Goal: Task Accomplishment & Management: Use online tool/utility

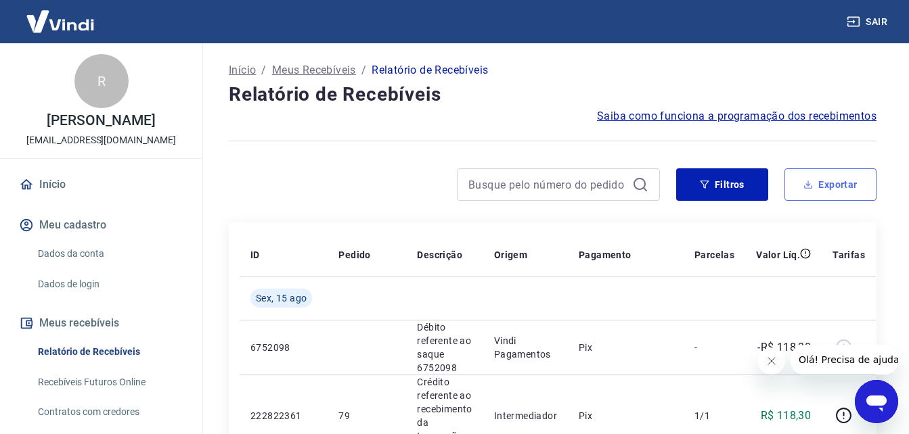
click at [831, 191] on button "Exportar" at bounding box center [830, 184] width 92 height 32
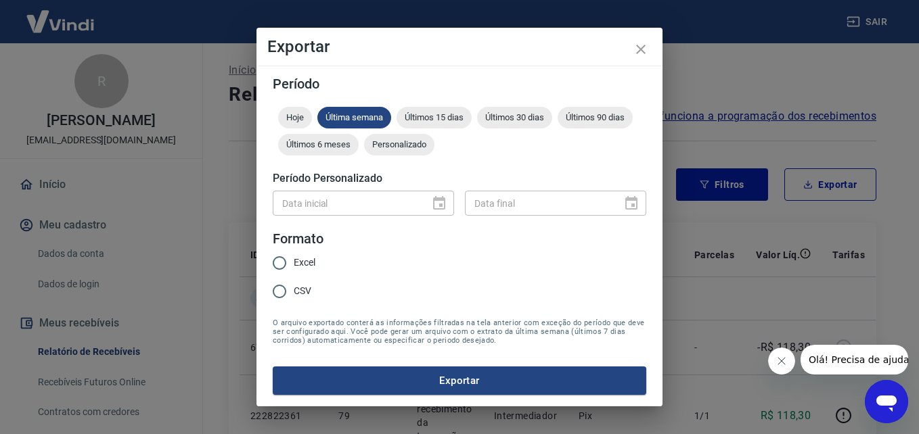
click at [445, 200] on div "Data inicial" at bounding box center [363, 203] width 181 height 25
click at [439, 201] on div "Data inicial" at bounding box center [363, 203] width 181 height 25
click at [430, 200] on div "Data inicial" at bounding box center [363, 203] width 181 height 25
click at [417, 147] on span "Personalizado" at bounding box center [399, 144] width 70 height 10
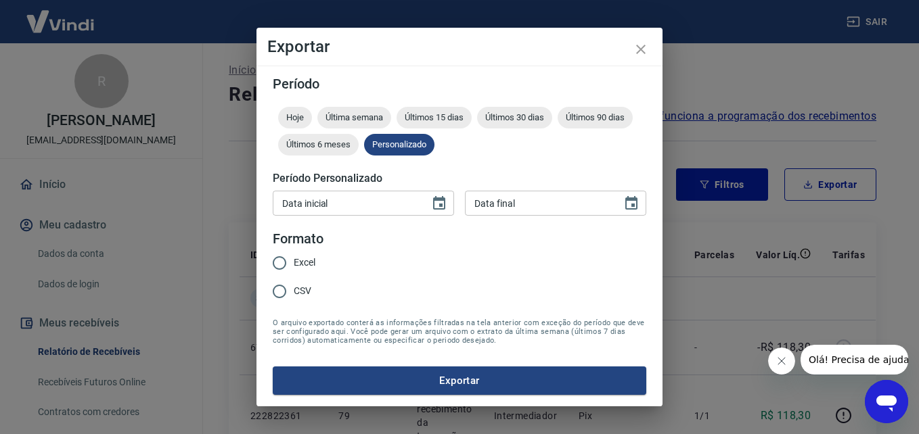
click at [361, 209] on input "Data inicial" at bounding box center [346, 203] width 147 height 25
click at [286, 200] on input "01/08/YYYY" at bounding box center [346, 203] width 147 height 25
click at [447, 198] on icon "Choose date" at bounding box center [439, 204] width 16 height 16
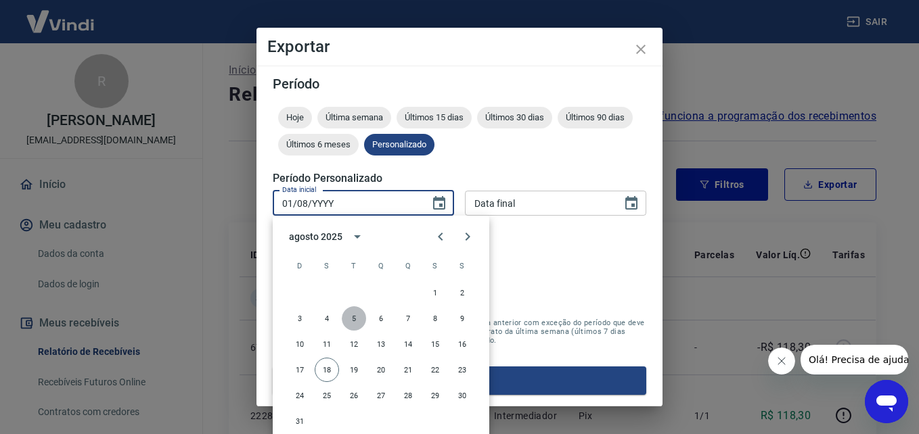
click at [359, 313] on button "5" at bounding box center [354, 318] width 24 height 24
type input "05/08/2025"
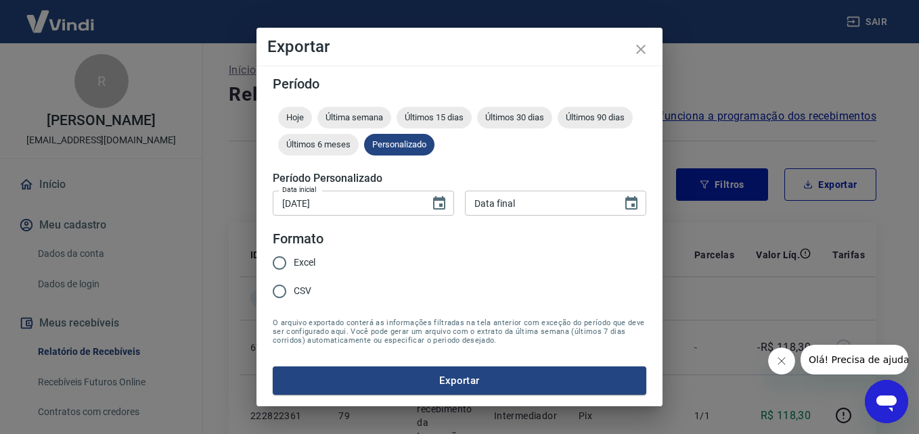
type input "DD/MM/YYYY"
click at [536, 209] on input "DD/MM/YYYY" at bounding box center [538, 203] width 147 height 25
click at [621, 203] on button "Choose date" at bounding box center [631, 203] width 27 height 27
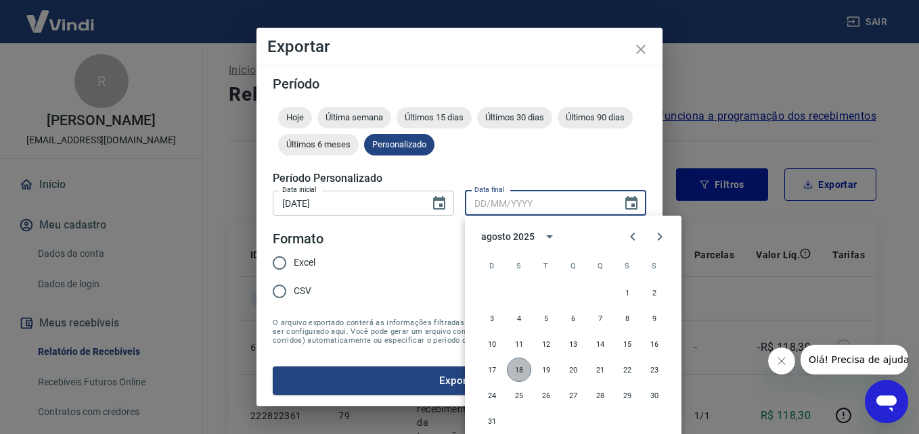
click at [516, 365] on button "18" at bounding box center [519, 370] width 24 height 24
type input "18/08/2025"
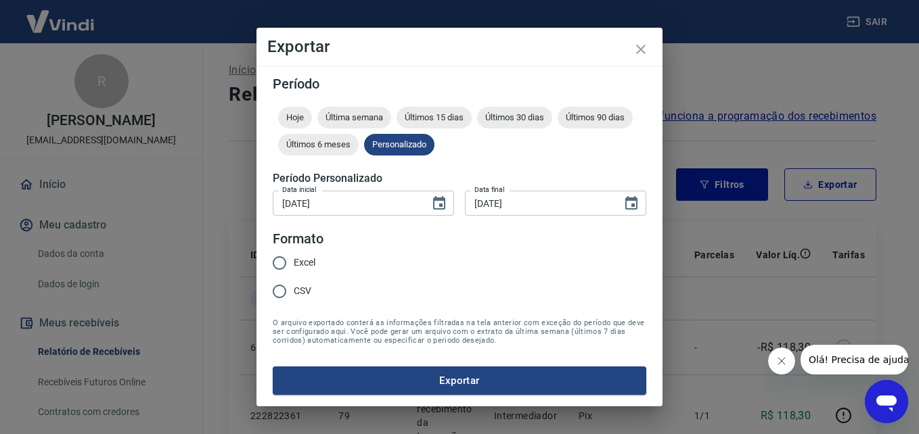
click at [279, 264] on input "Excel" at bounding box center [279, 263] width 28 height 28
radio input "true"
click at [387, 384] on button "Exportar" at bounding box center [459, 381] width 373 height 28
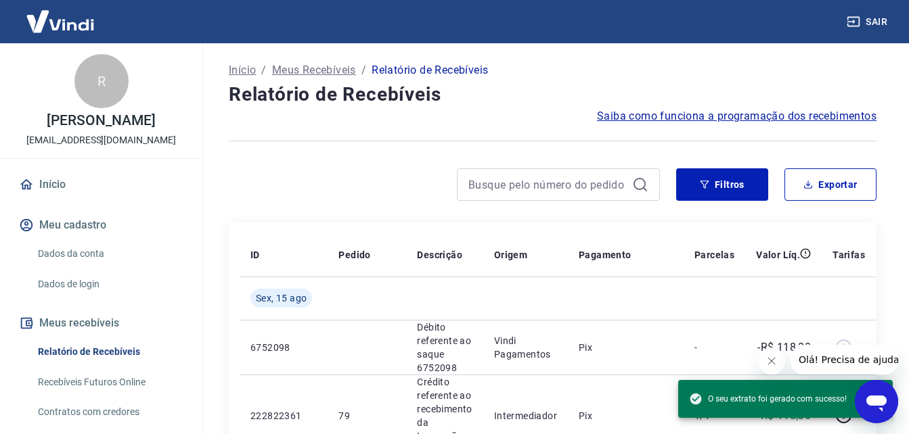
click at [433, 140] on div at bounding box center [552, 140] width 647 height 33
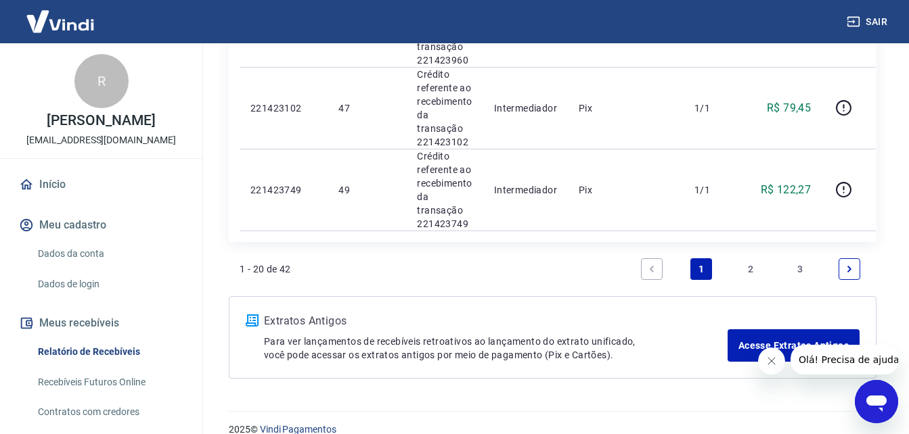
scroll to position [1829, 0]
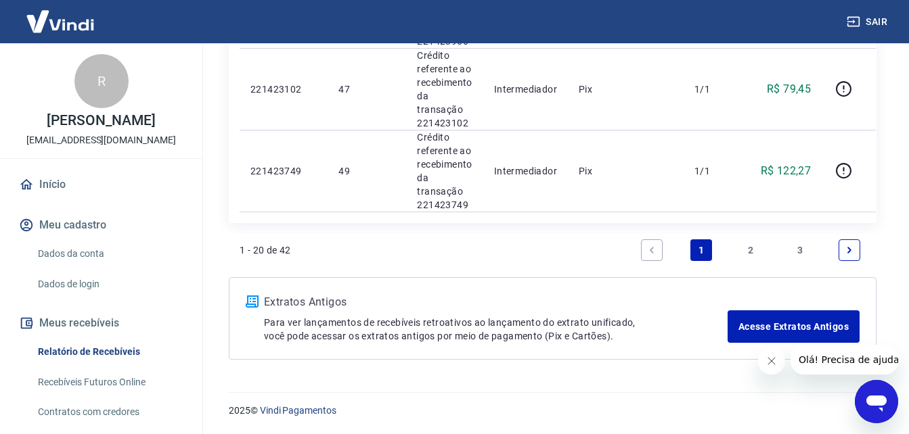
click at [765, 356] on icon "Fechar mensagem da empresa" at bounding box center [770, 361] width 11 height 11
click at [748, 248] on link "2" at bounding box center [750, 250] width 22 height 22
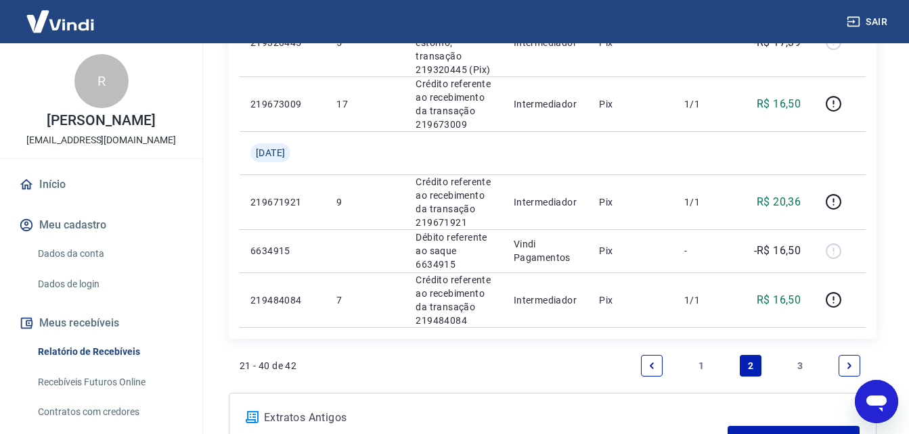
scroll to position [1415, 0]
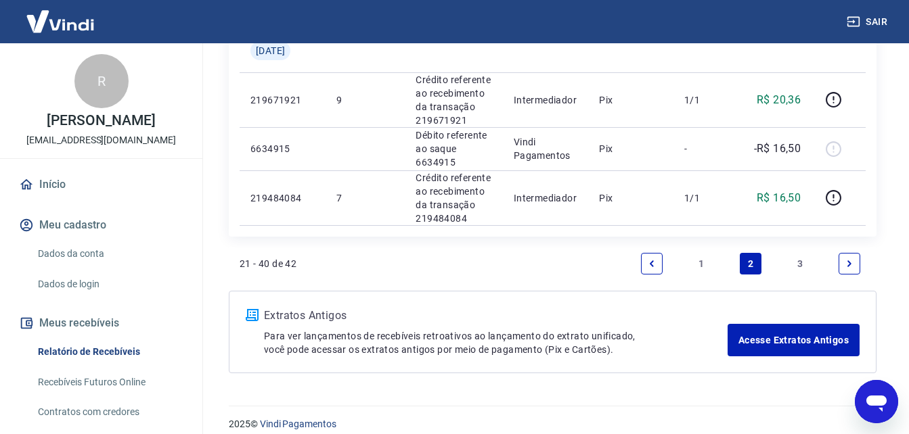
click at [693, 253] on link "1" at bounding box center [701, 264] width 22 height 22
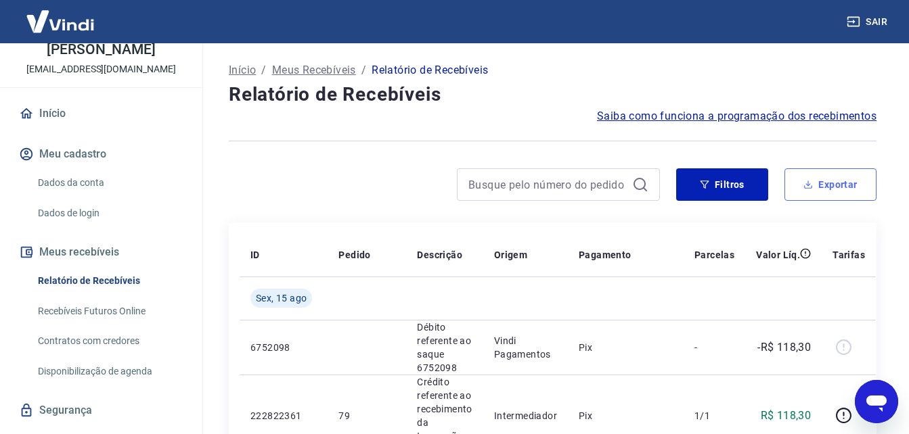
click at [833, 196] on button "Exportar" at bounding box center [830, 184] width 92 height 32
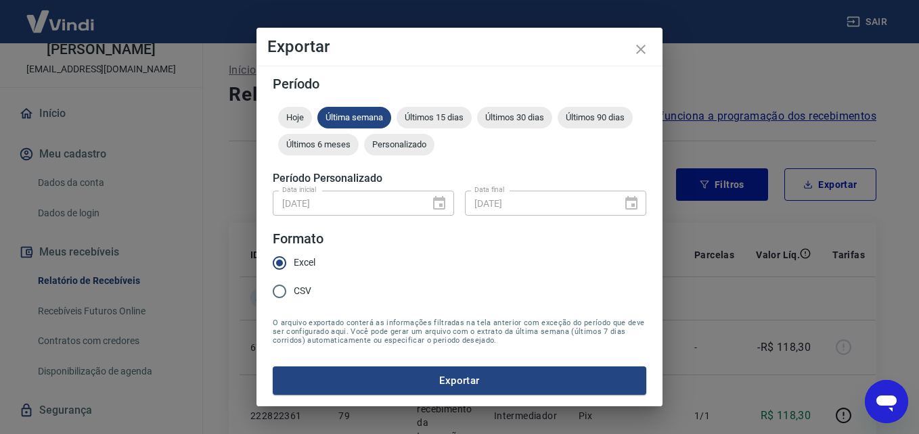
click at [497, 287] on form "Período Hoje Última semana Últimos 15 dias Últimos 30 dias Últimos 90 dias Últi…" at bounding box center [459, 236] width 373 height 318
click at [641, 50] on icon "close" at bounding box center [640, 49] width 9 height 9
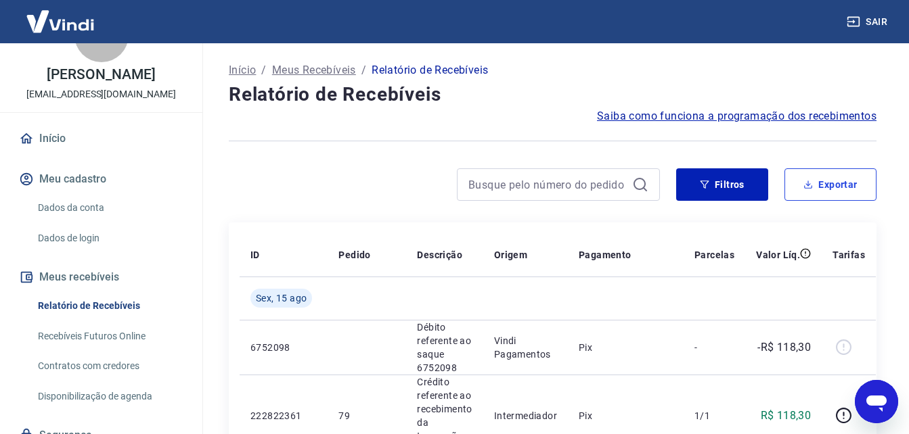
scroll to position [43, 0]
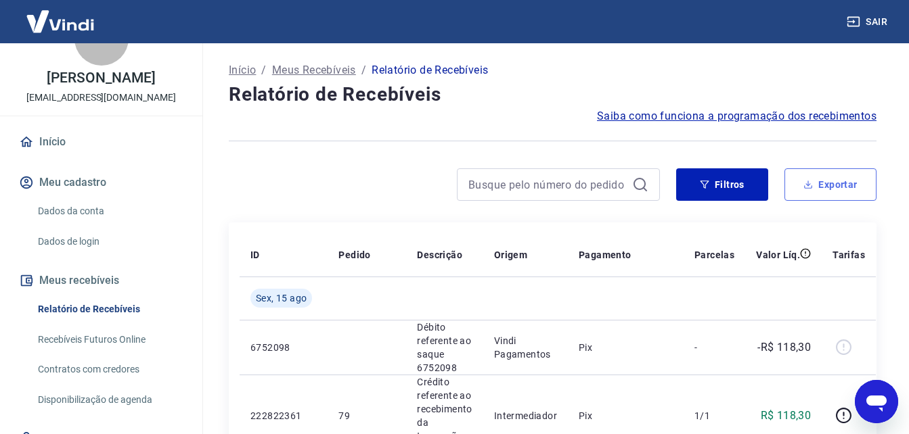
click at [840, 181] on button "Exportar" at bounding box center [830, 184] width 92 height 32
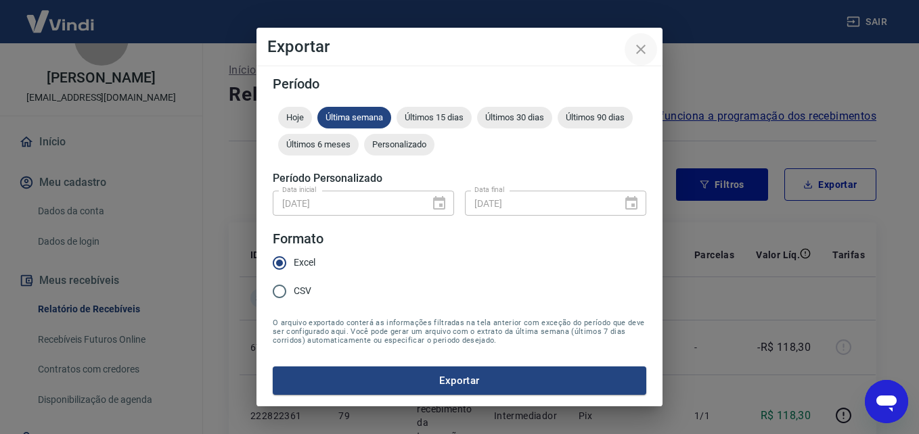
click at [644, 47] on icon "close" at bounding box center [640, 49] width 9 height 9
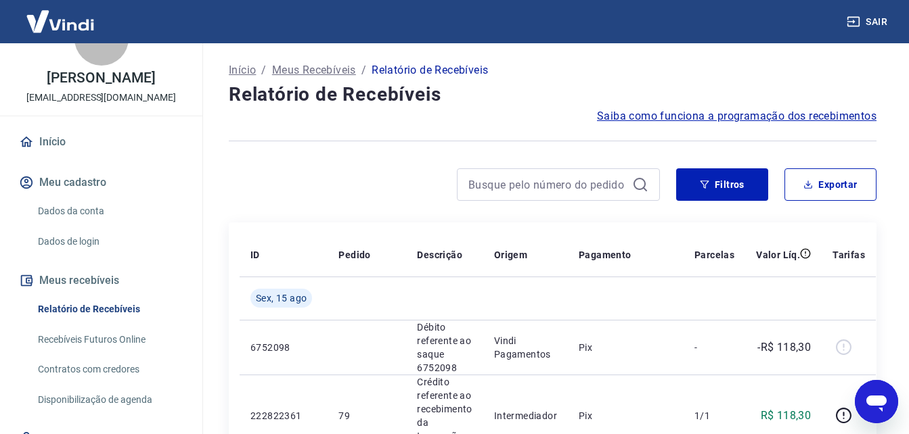
click at [503, 60] on div "Início / Meus Recebíveis / Relatório de Recebíveis" at bounding box center [552, 71] width 647 height 22
